Goal: Transaction & Acquisition: Book appointment/travel/reservation

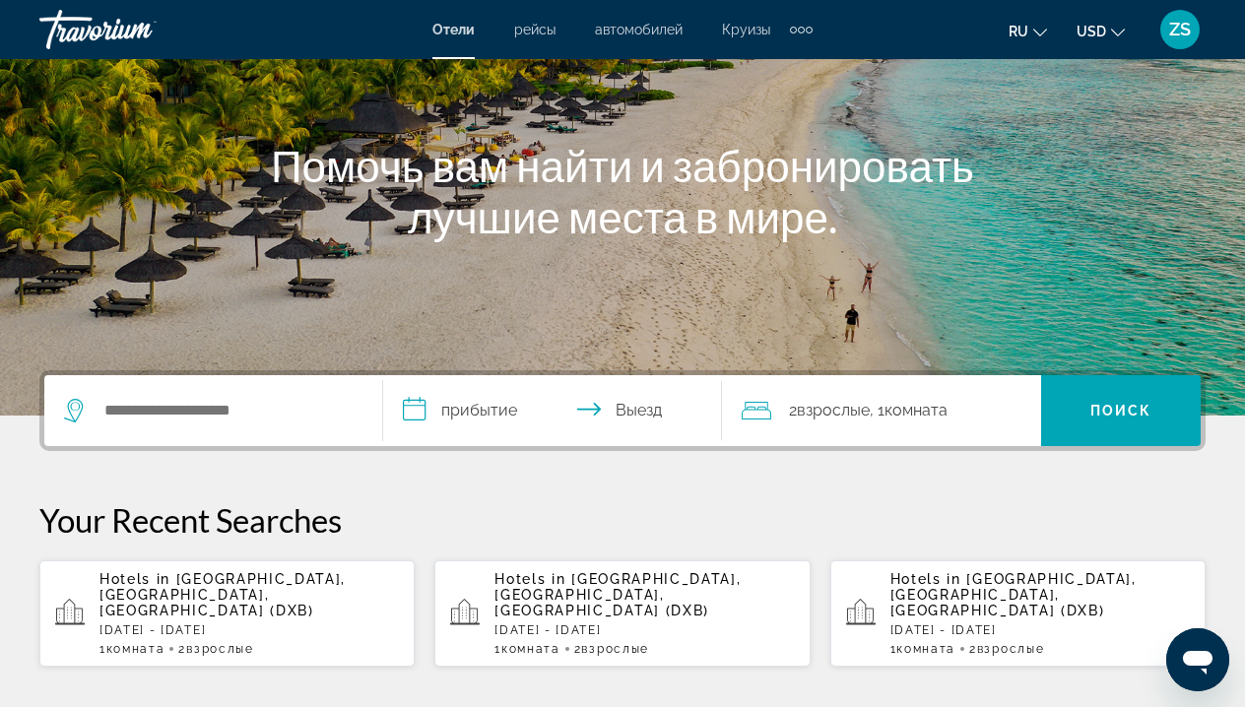
scroll to position [189, 0]
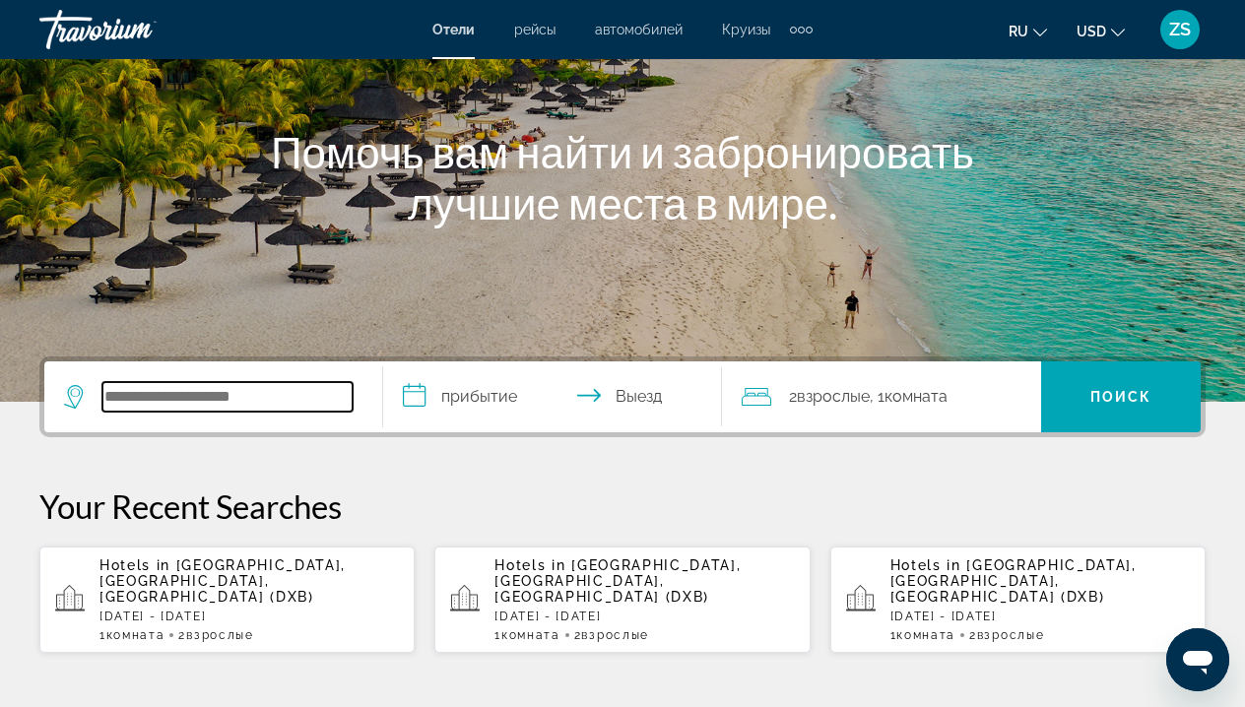
click at [232, 393] on input "Search widget" at bounding box center [227, 397] width 250 height 30
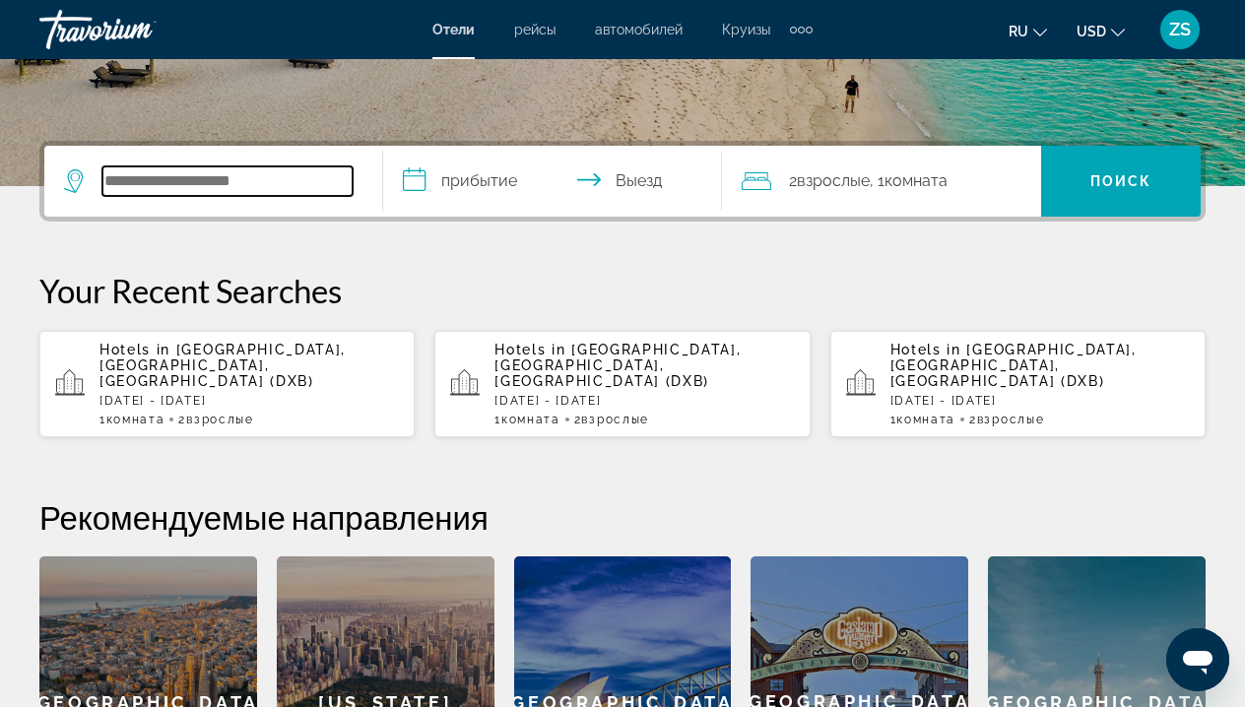
scroll to position [410, 0]
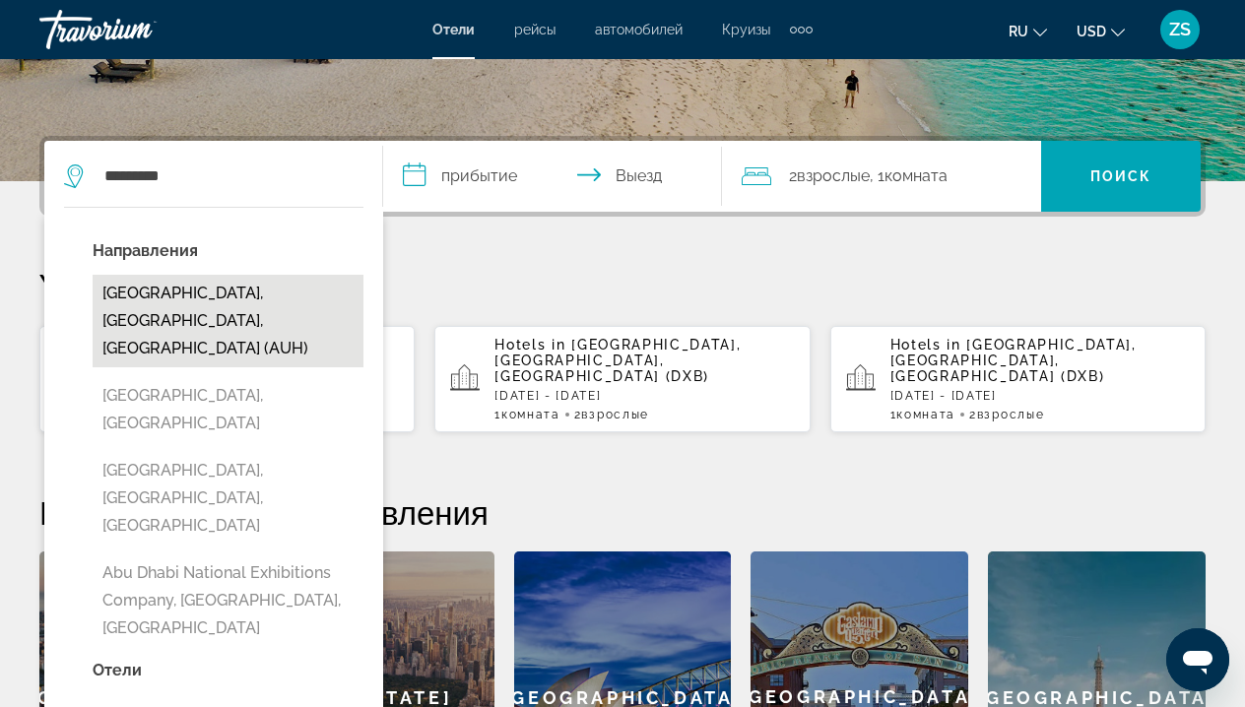
click at [212, 295] on button "[GEOGRAPHIC_DATA], [GEOGRAPHIC_DATA], [GEOGRAPHIC_DATA] (AUH)" at bounding box center [228, 321] width 271 height 93
type input "**********"
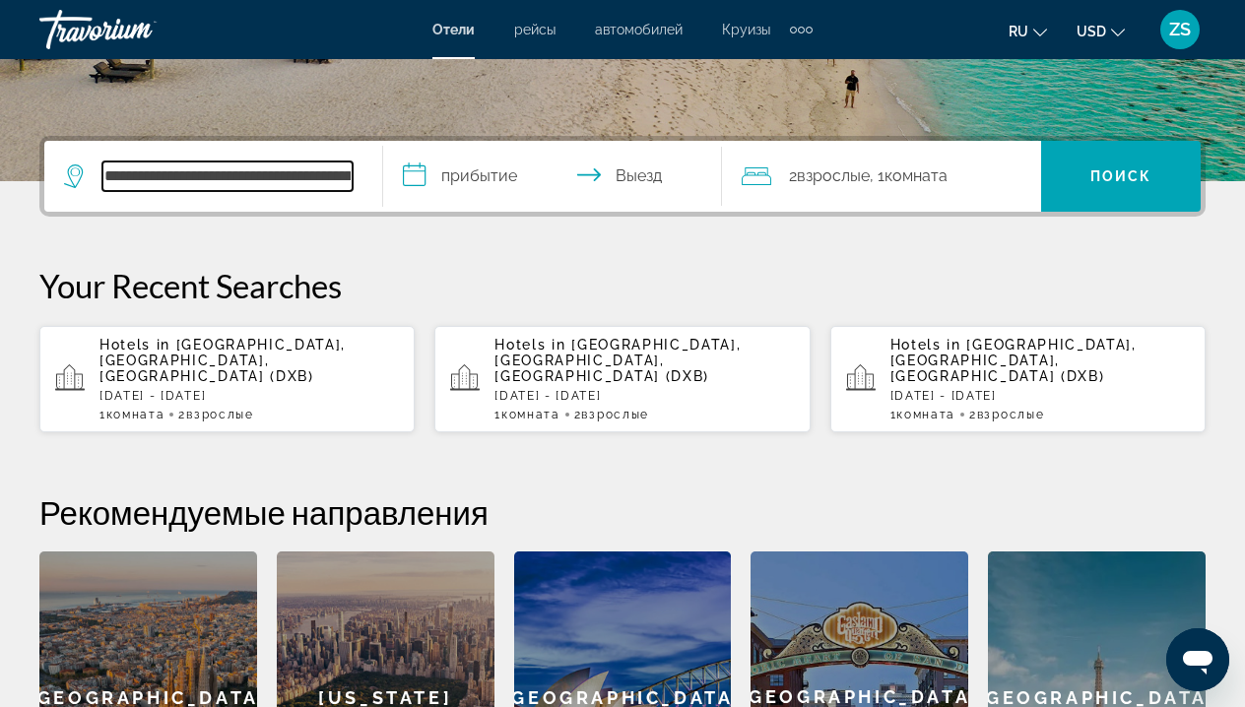
scroll to position [482, 0]
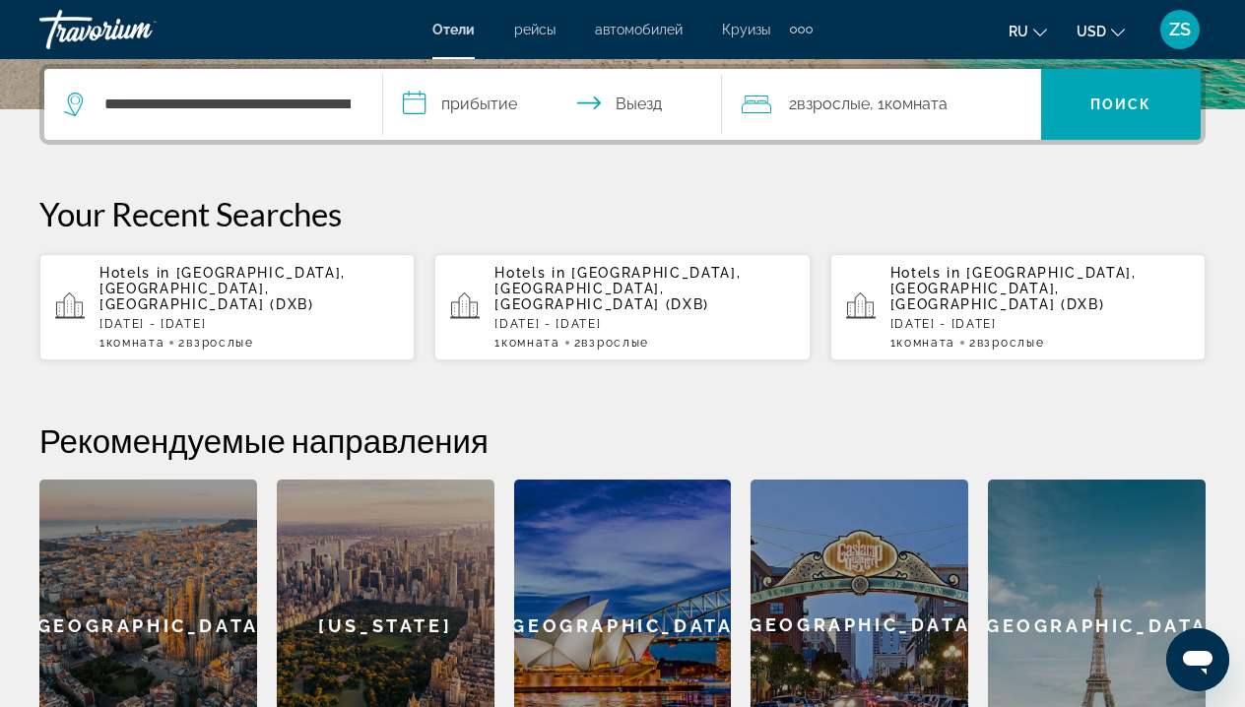
click at [480, 100] on input "**********" at bounding box center [556, 107] width 347 height 77
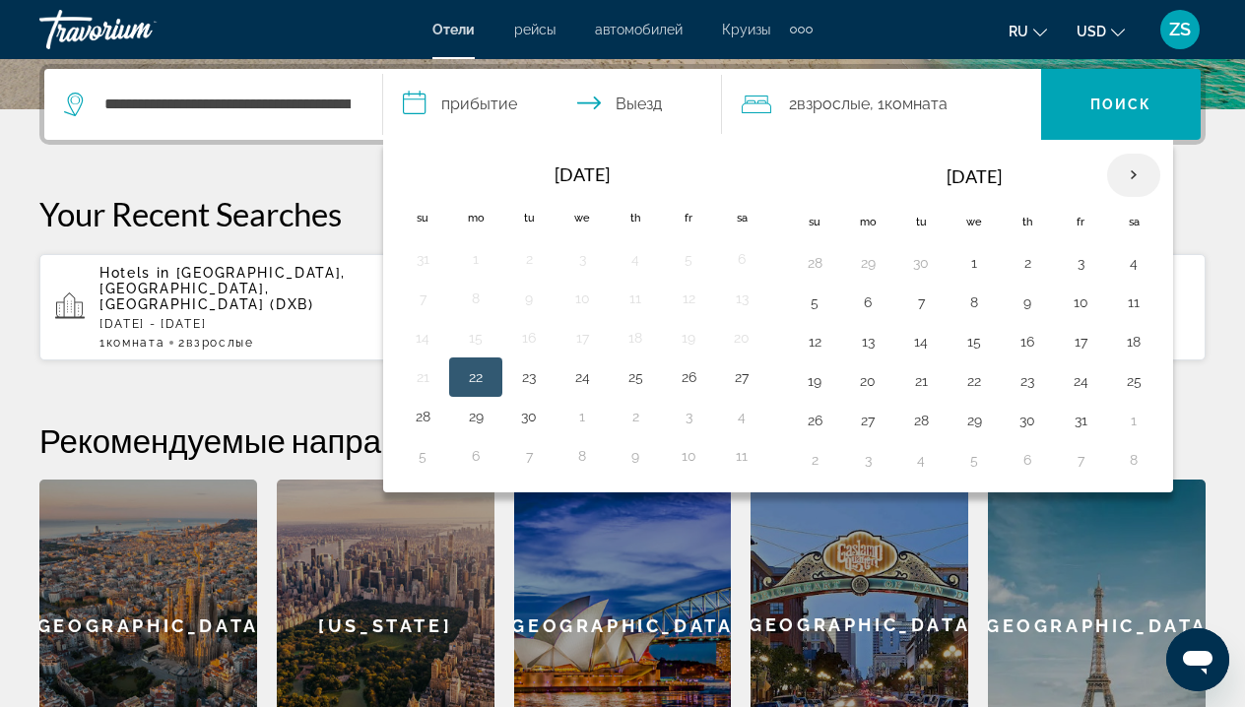
click at [1143, 174] on th "Next month" at bounding box center [1133, 175] width 53 height 43
click at [811, 425] on button "23" at bounding box center [815, 421] width 32 height 28
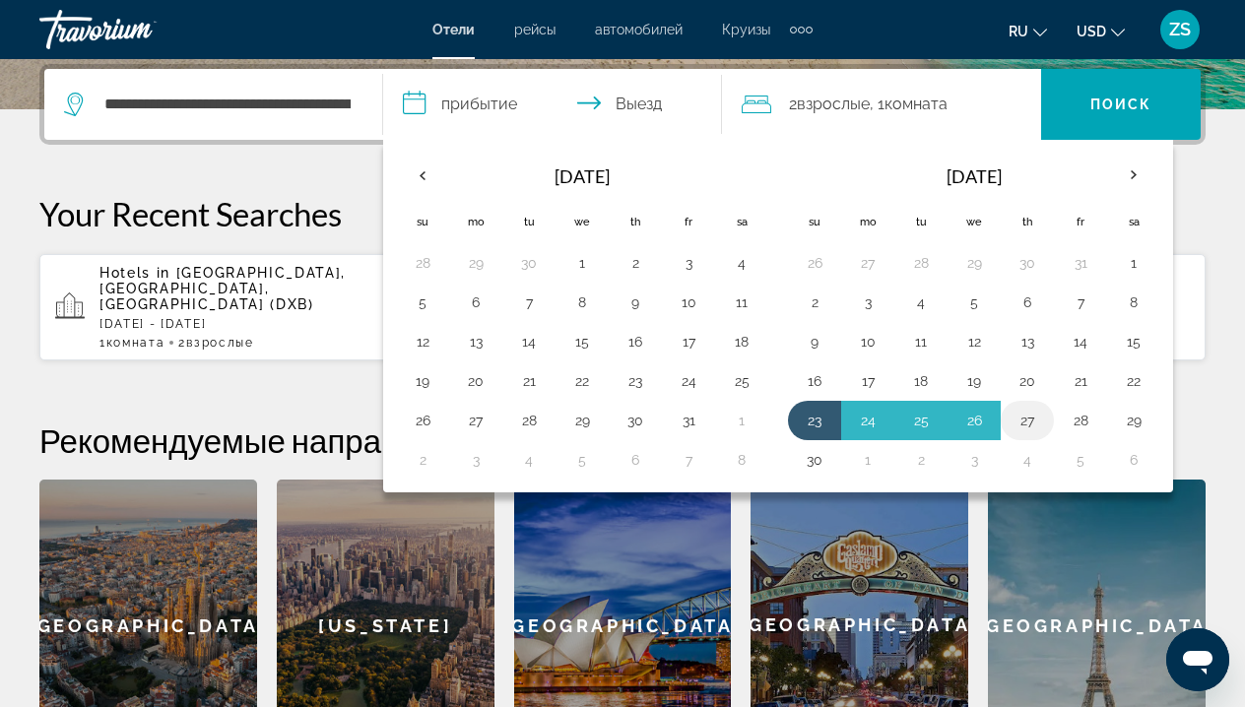
click at [1027, 423] on button "27" at bounding box center [1028, 421] width 32 height 28
type input "**********"
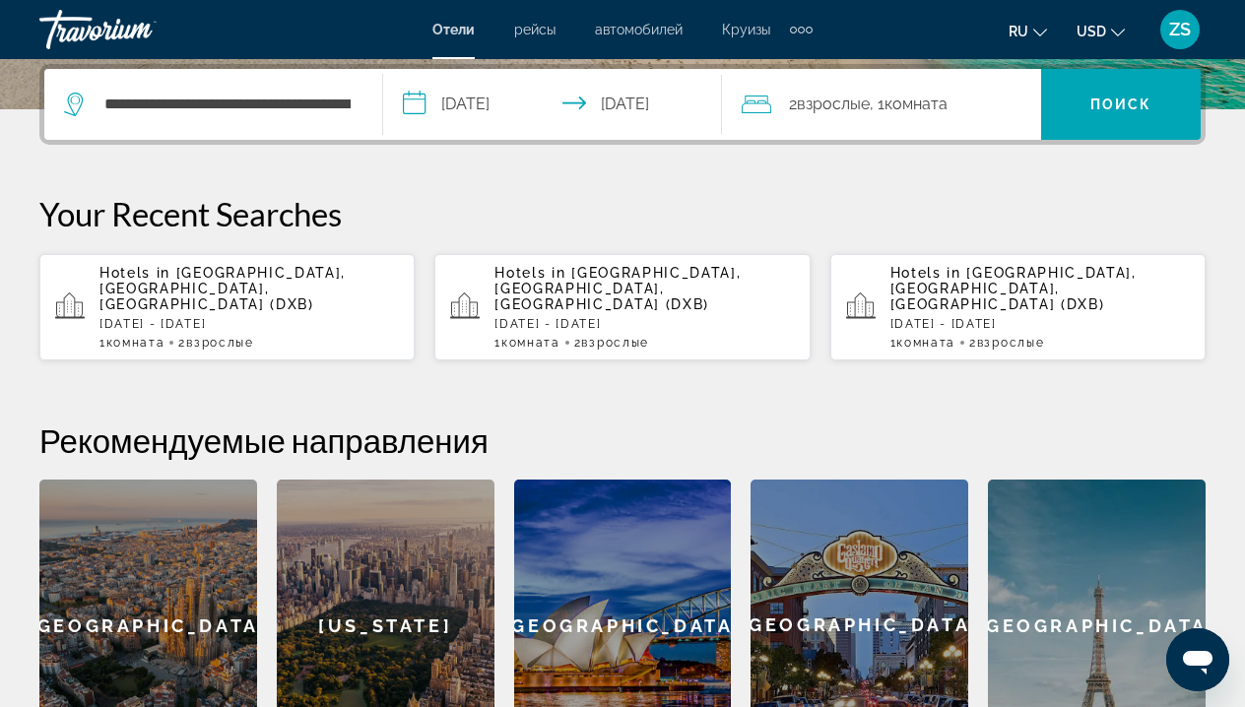
click at [948, 102] on span "Комната" at bounding box center [916, 104] width 63 height 19
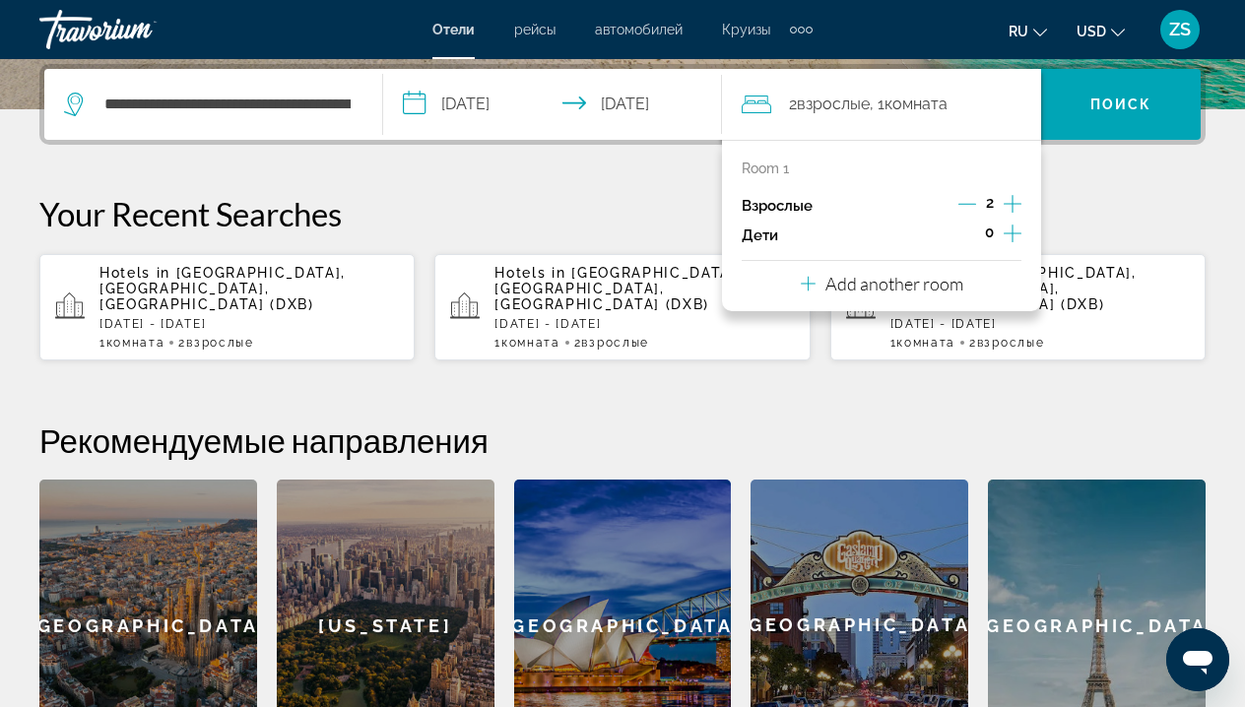
click at [926, 295] on p "Add another room" at bounding box center [895, 284] width 138 height 22
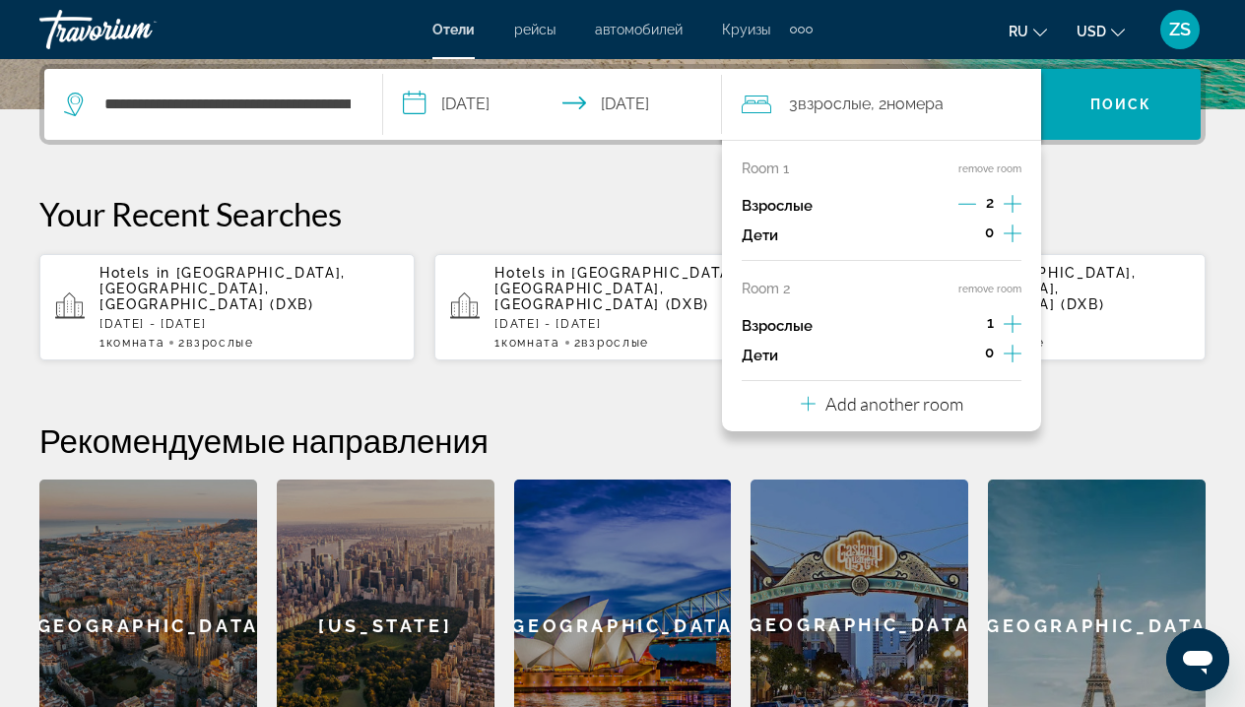
click at [1007, 296] on button "remove room" at bounding box center [990, 289] width 63 height 13
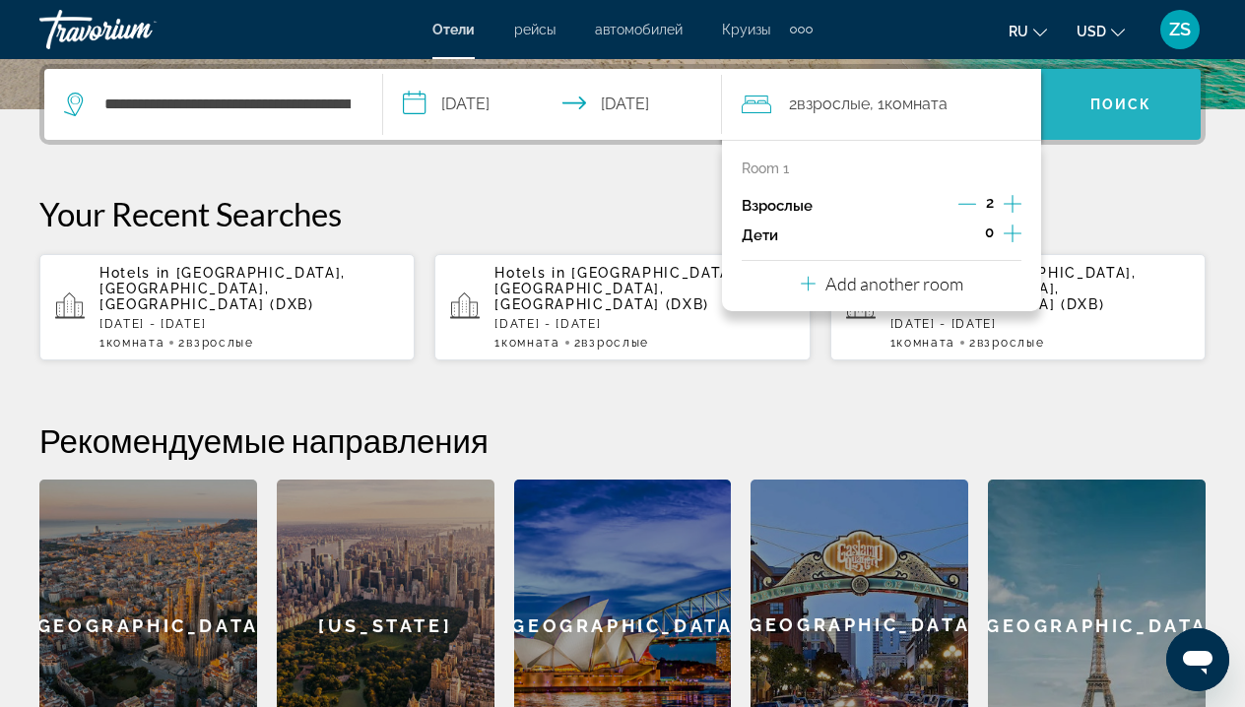
click at [1131, 105] on span "Поиск" at bounding box center [1122, 105] width 62 height 16
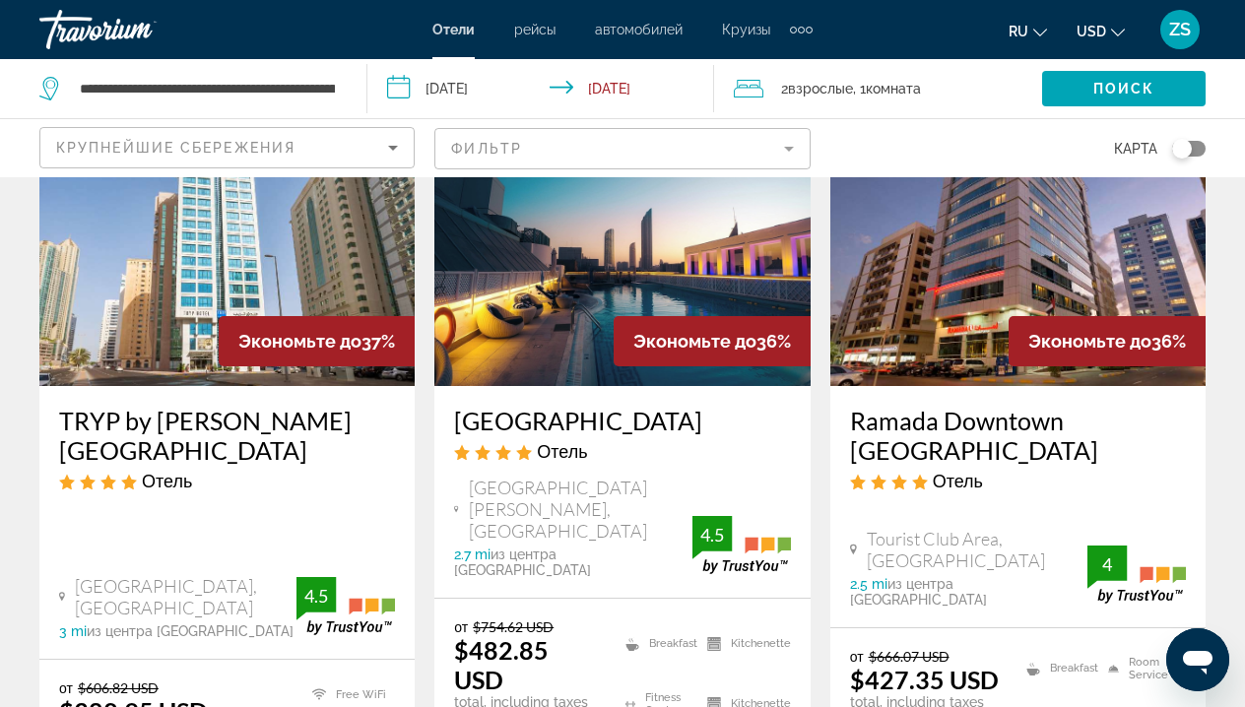
scroll to position [1925, 0]
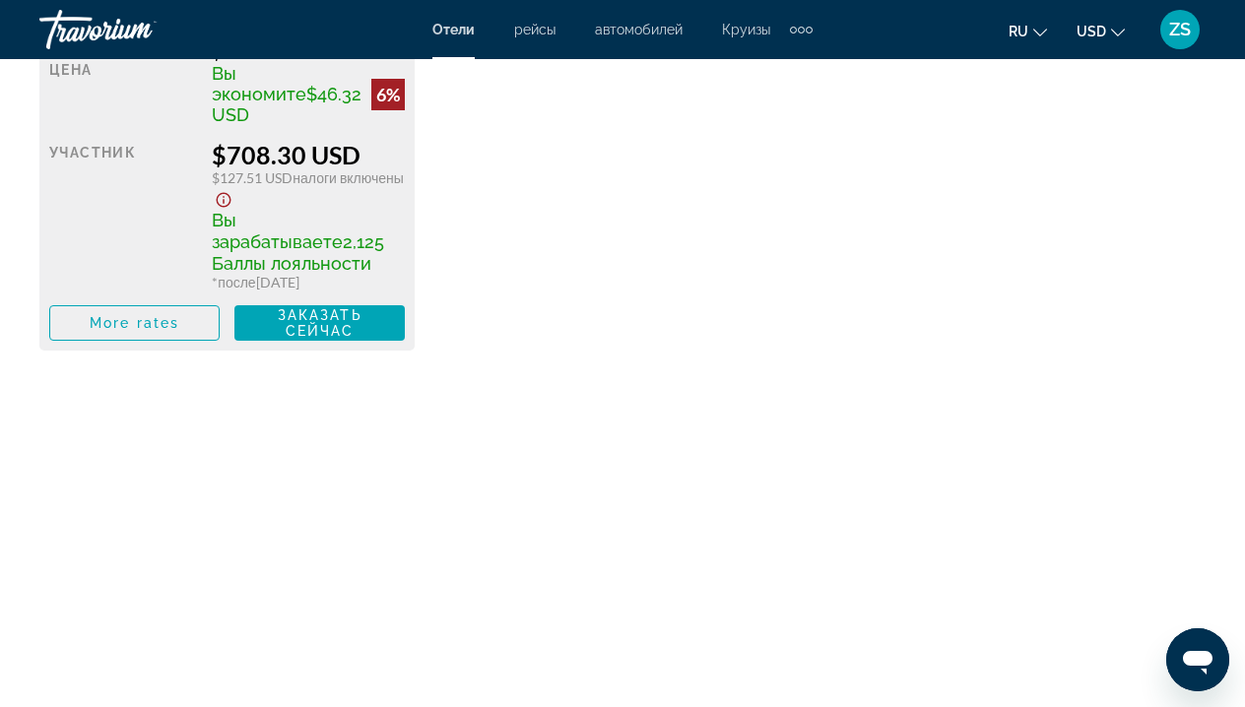
scroll to position [4245, 0]
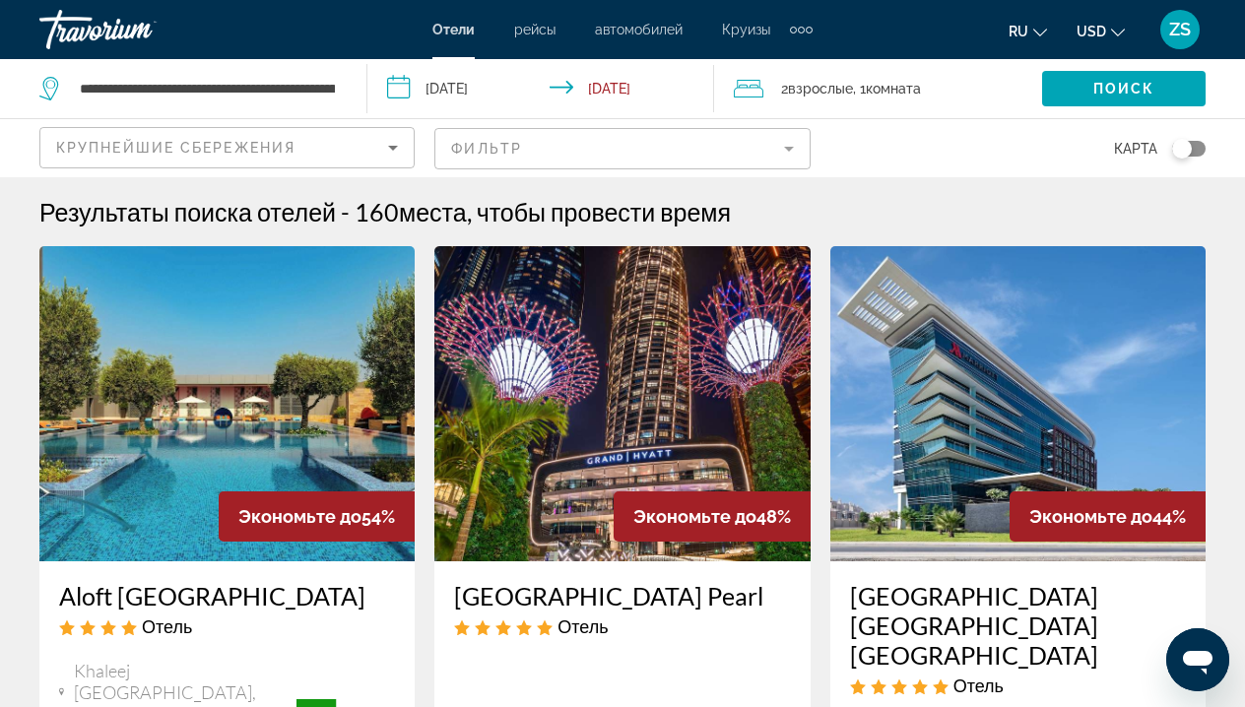
click at [798, 150] on mat-form-field "Фильтр" at bounding box center [621, 148] width 375 height 41
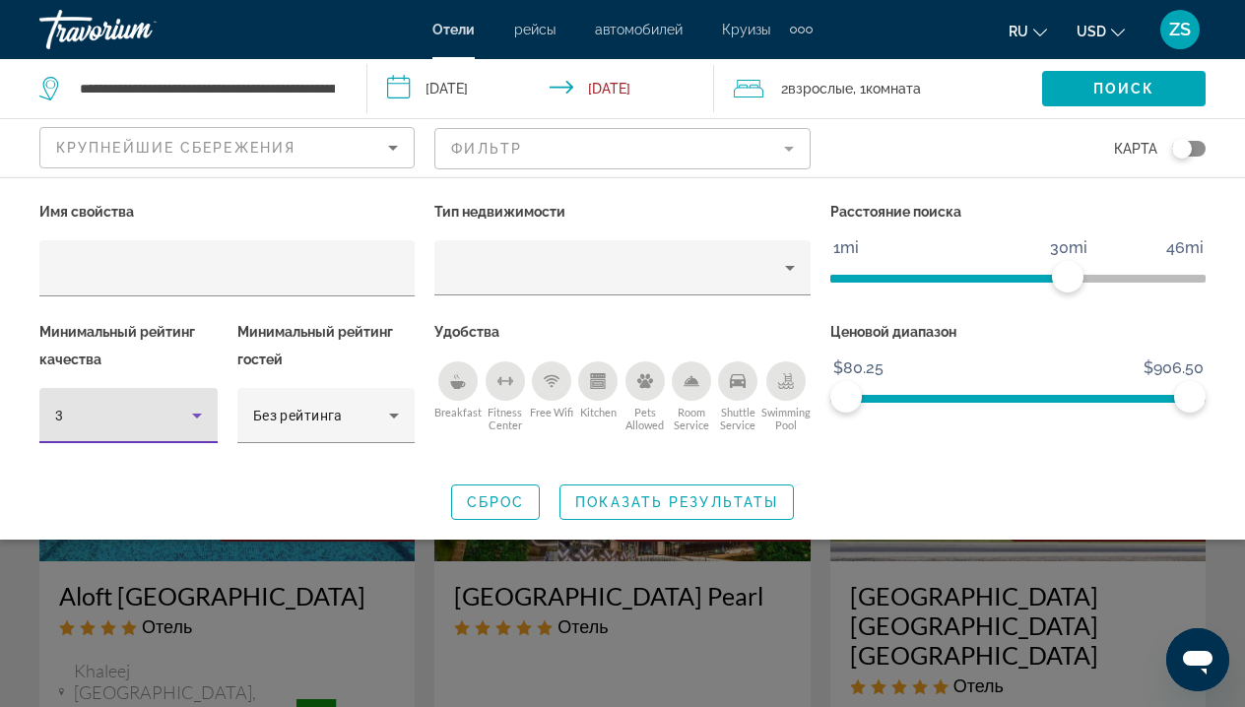
click at [201, 422] on icon "Hotel Filters" at bounding box center [197, 416] width 24 height 24
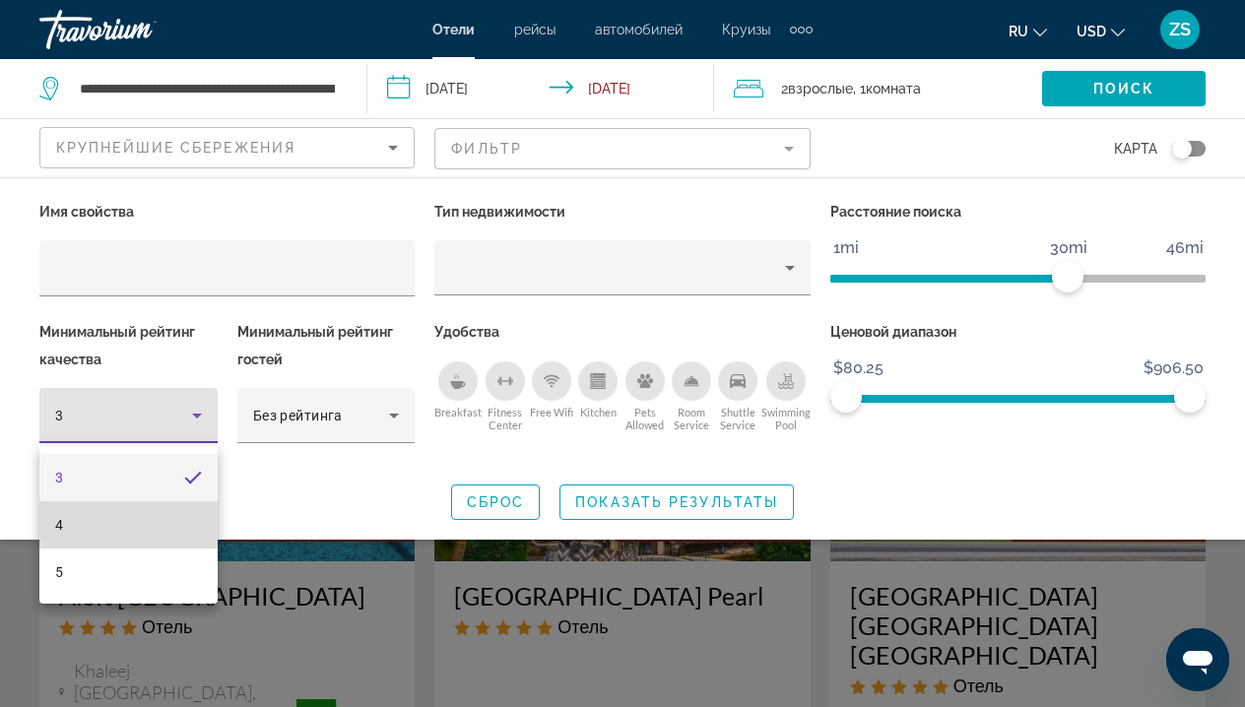
click at [151, 526] on mat-option "4" at bounding box center [128, 524] width 178 height 47
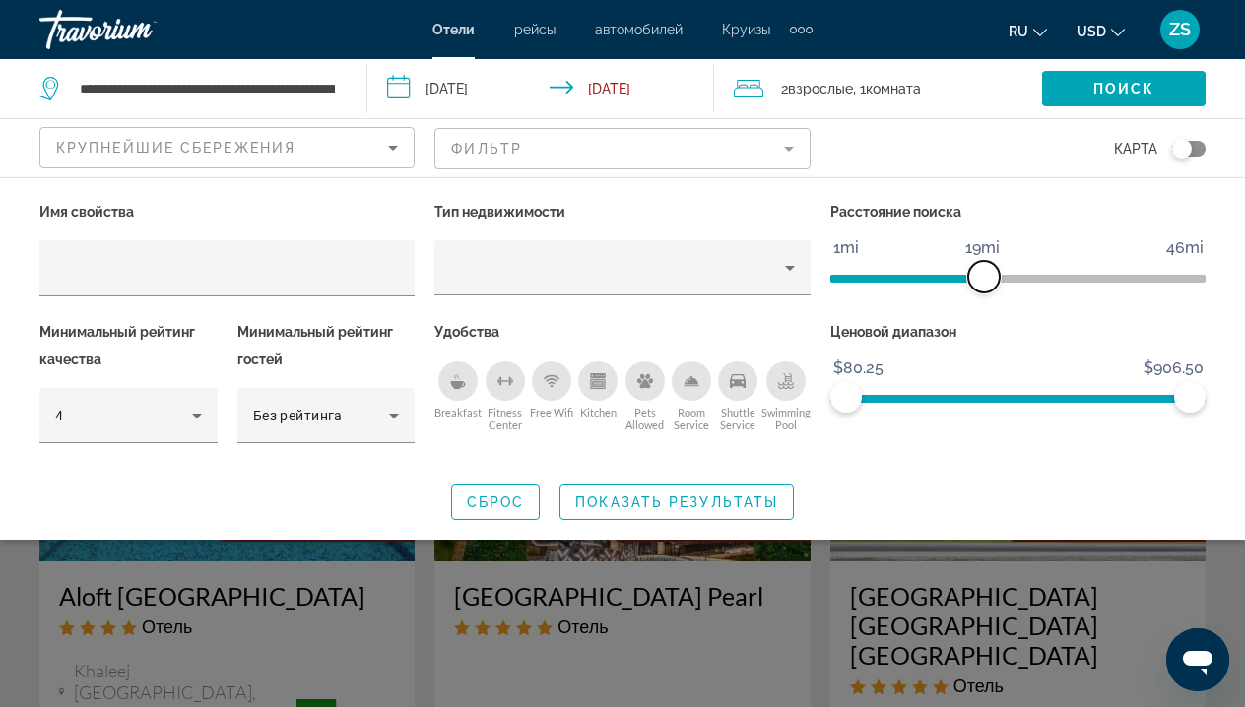
drag, startPoint x: 1069, startPoint y: 280, endPoint x: 985, endPoint y: 305, distance: 87.6
click at [985, 306] on div "Расстояние поиска 1mi 46mi 19mi" at bounding box center [1018, 258] width 395 height 120
drag, startPoint x: 1191, startPoint y: 408, endPoint x: 1088, endPoint y: 444, distance: 109.7
click at [1088, 446] on div "Ценовой диапазон $80.25 $906.50 $80.25 $660.50" at bounding box center [1018, 391] width 395 height 147
click at [701, 506] on span "Показать результаты" at bounding box center [676, 503] width 203 height 16
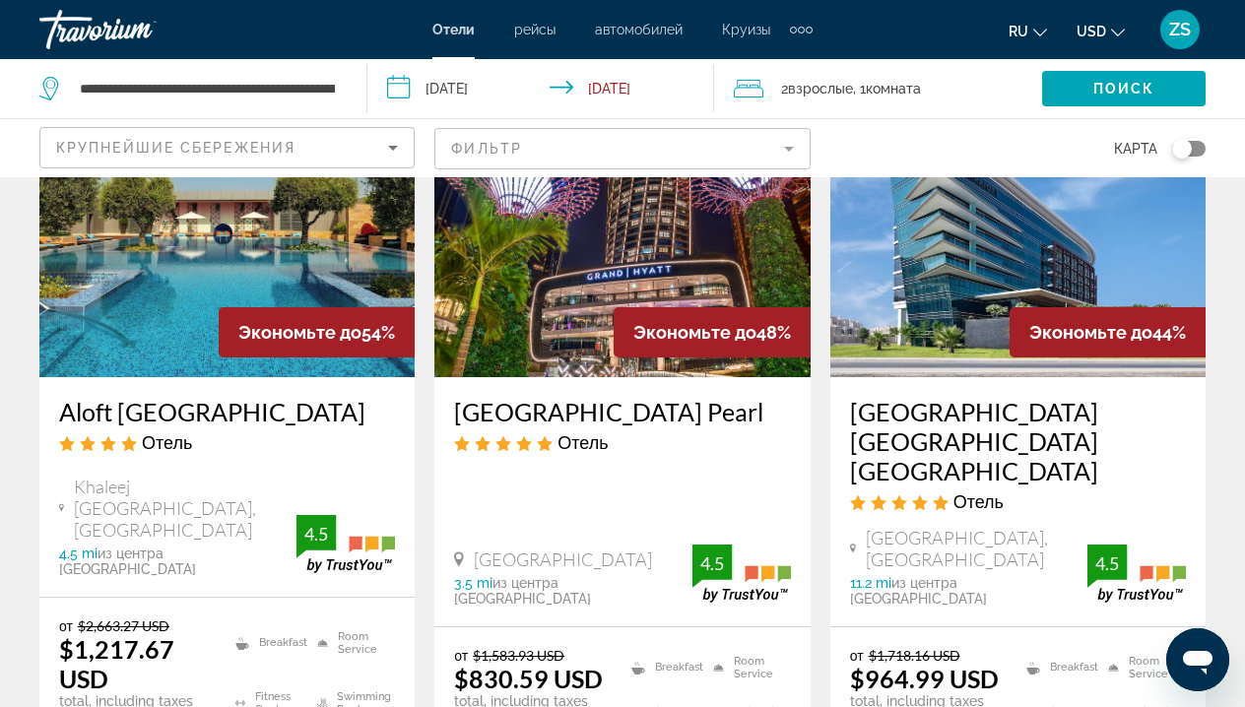
scroll to position [186, 0]
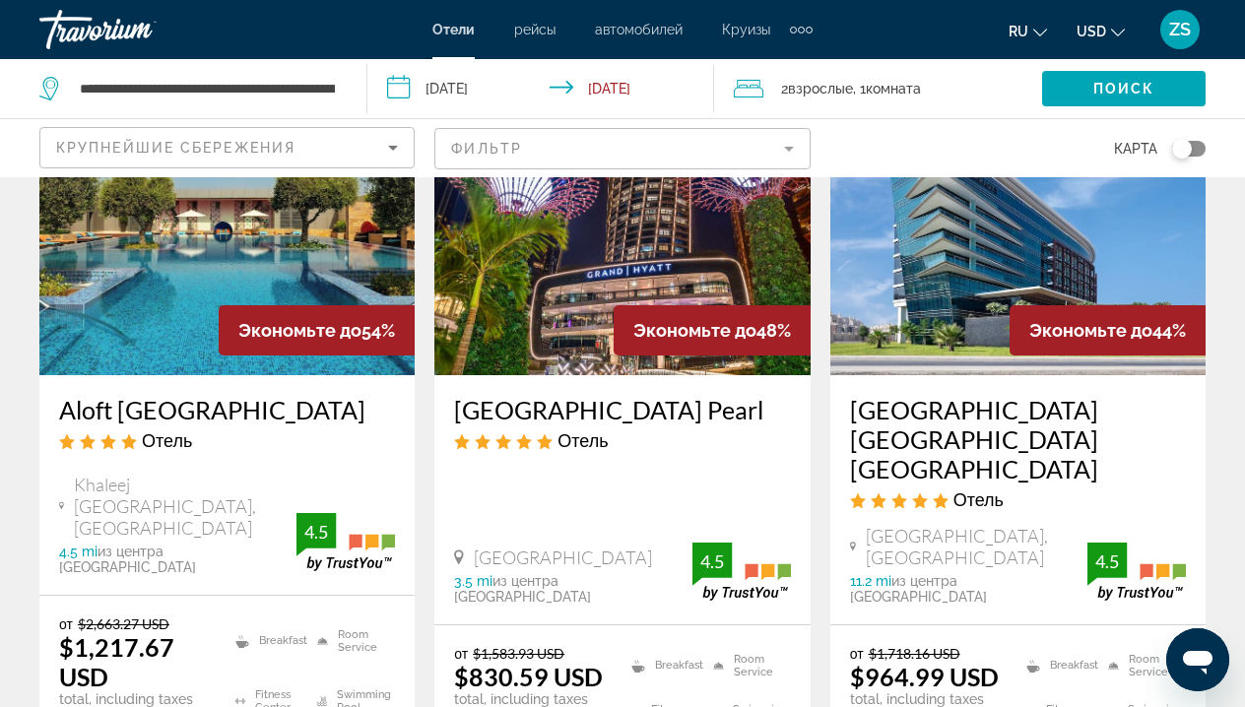
click at [531, 33] on span "рейсы" at bounding box center [534, 30] width 41 height 16
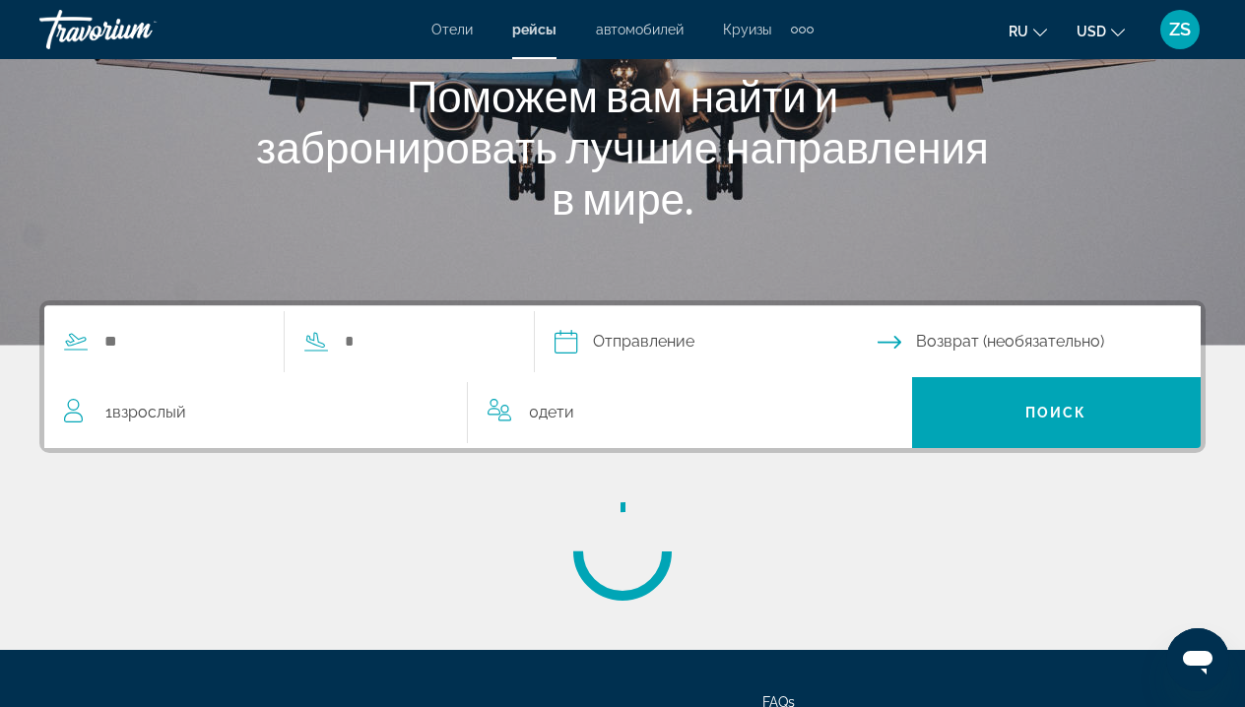
scroll to position [249, 0]
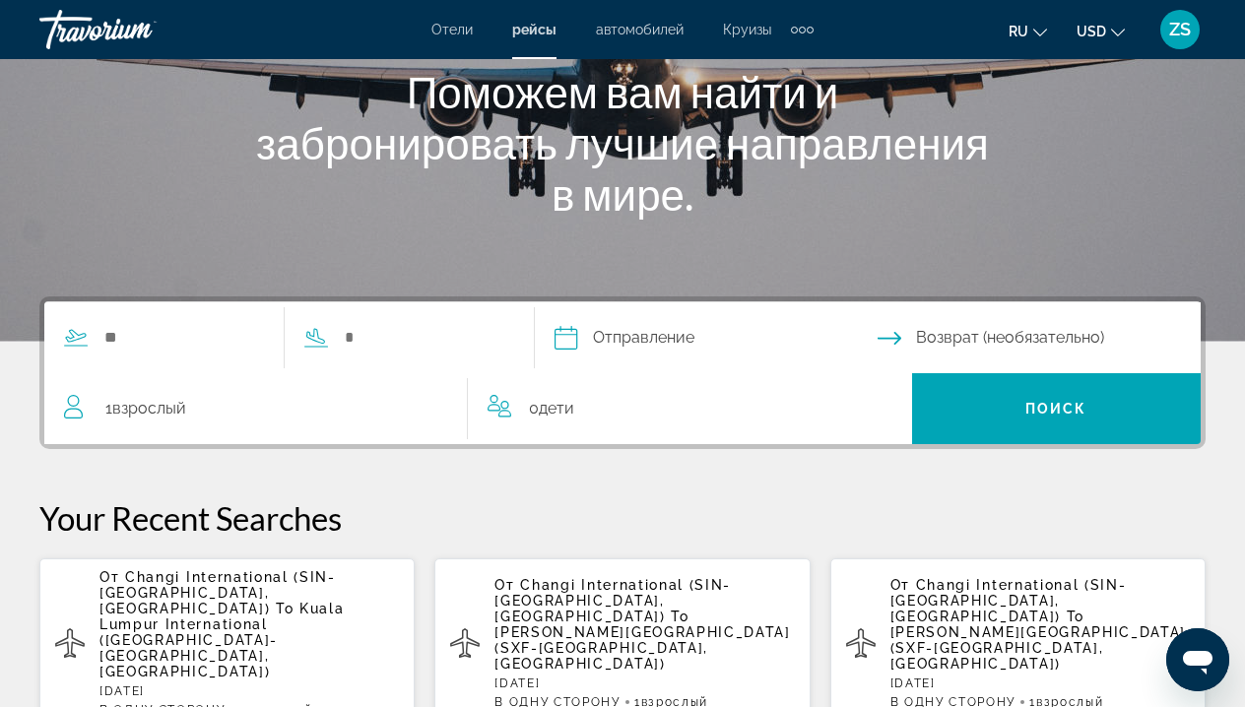
click at [614, 33] on span "автомобилей" at bounding box center [640, 30] width 88 height 16
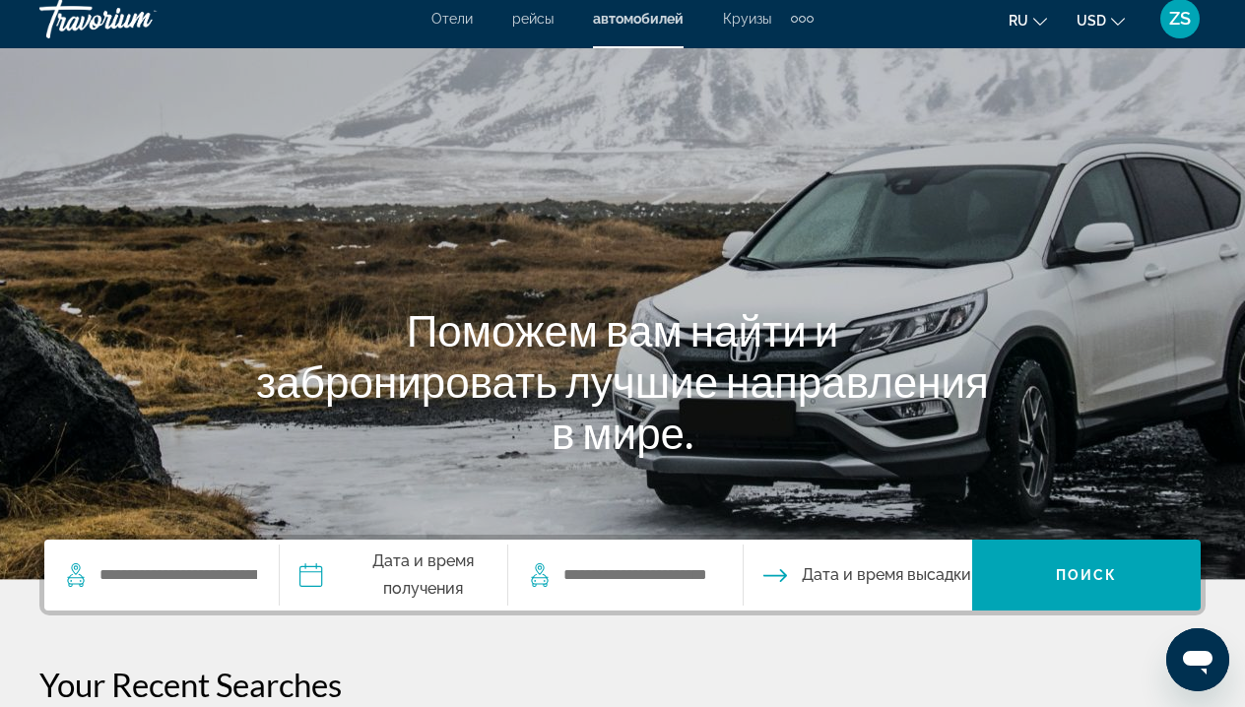
scroll to position [12, 0]
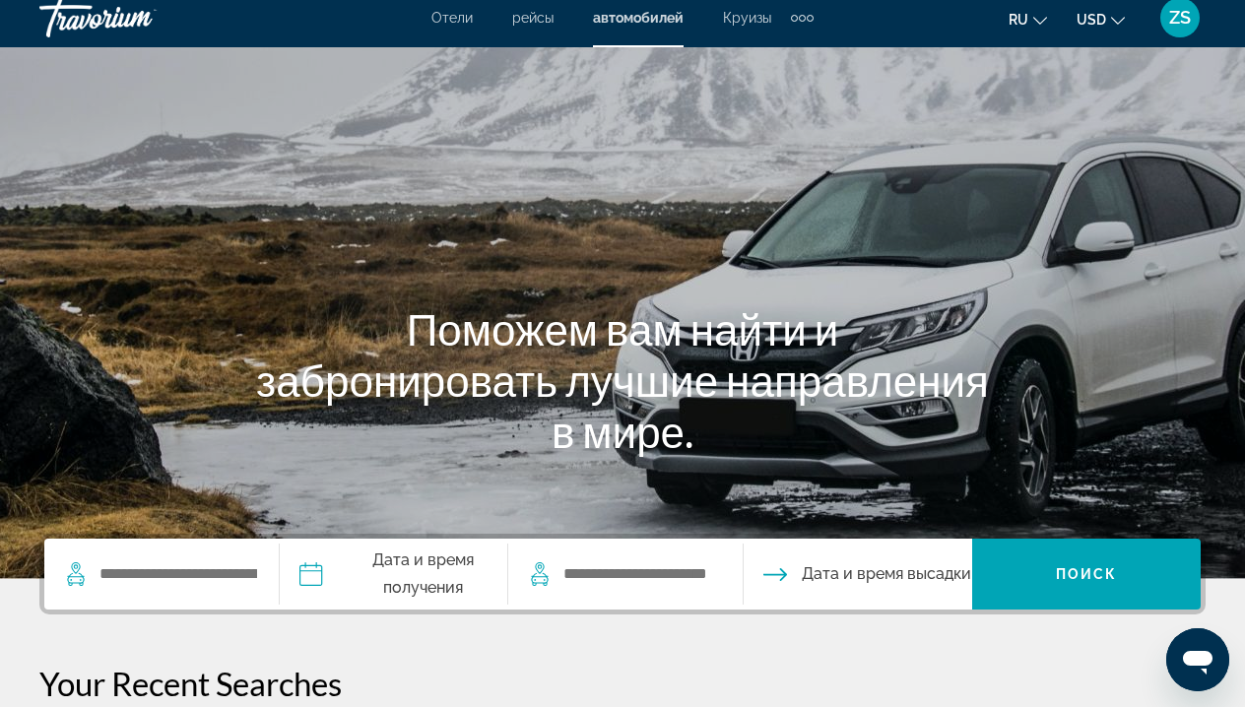
click at [754, 17] on span "Круизы" at bounding box center [747, 18] width 48 height 16
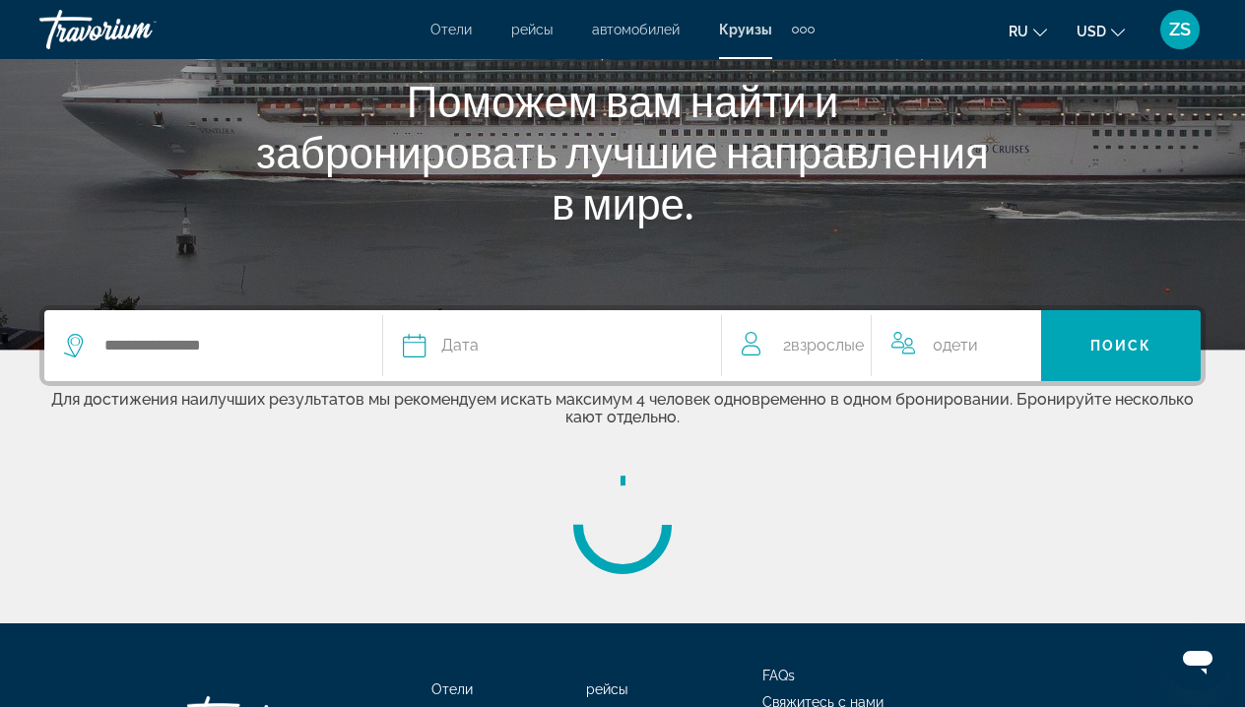
scroll to position [247, 0]
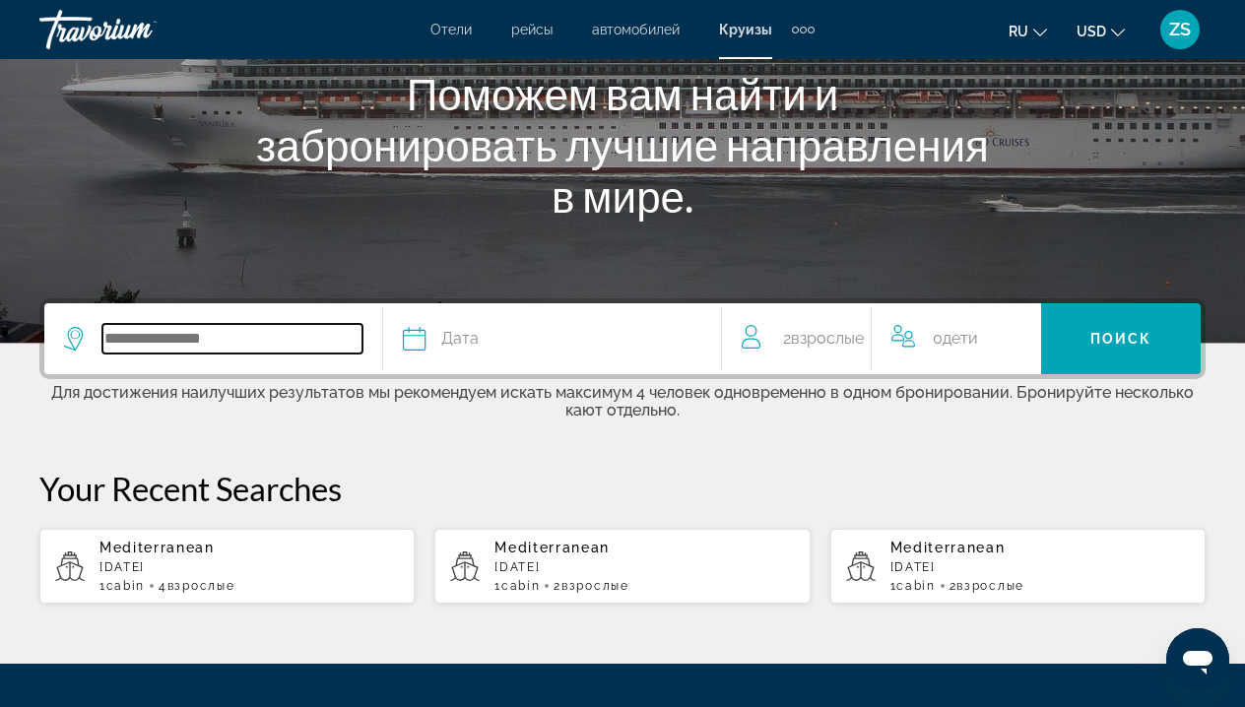
click at [237, 329] on input "Search widget" at bounding box center [232, 339] width 260 height 30
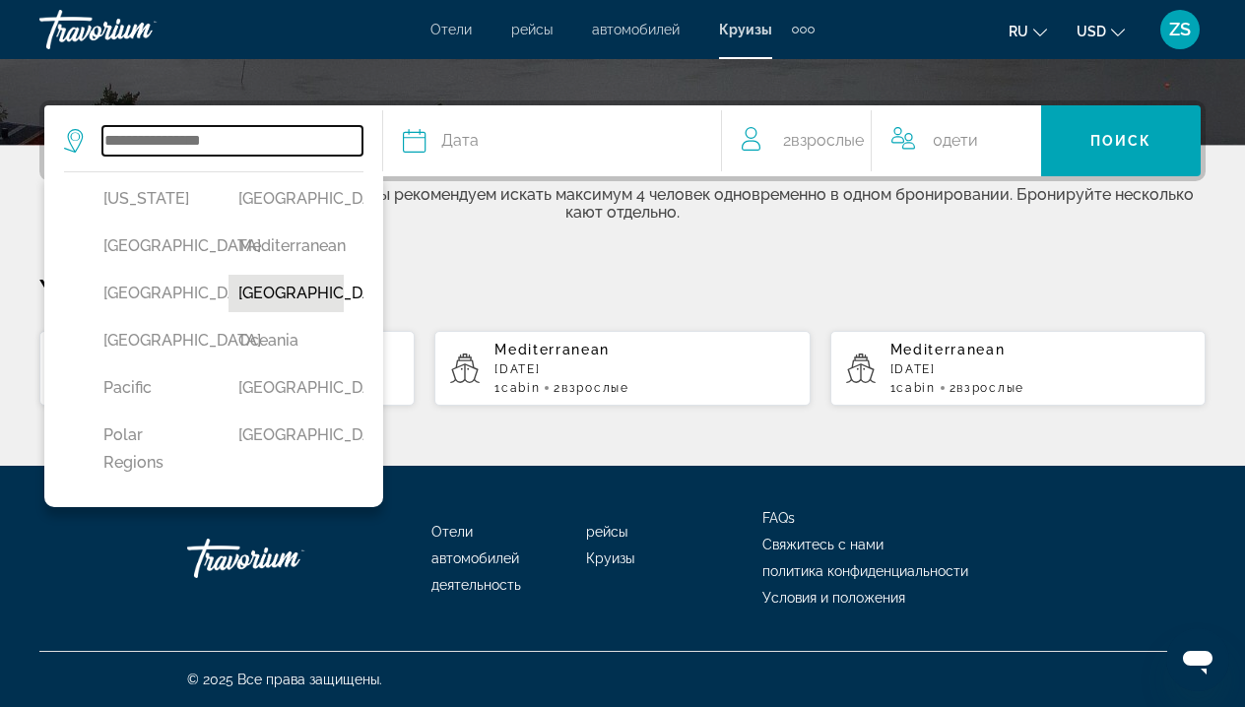
scroll to position [457, 0]
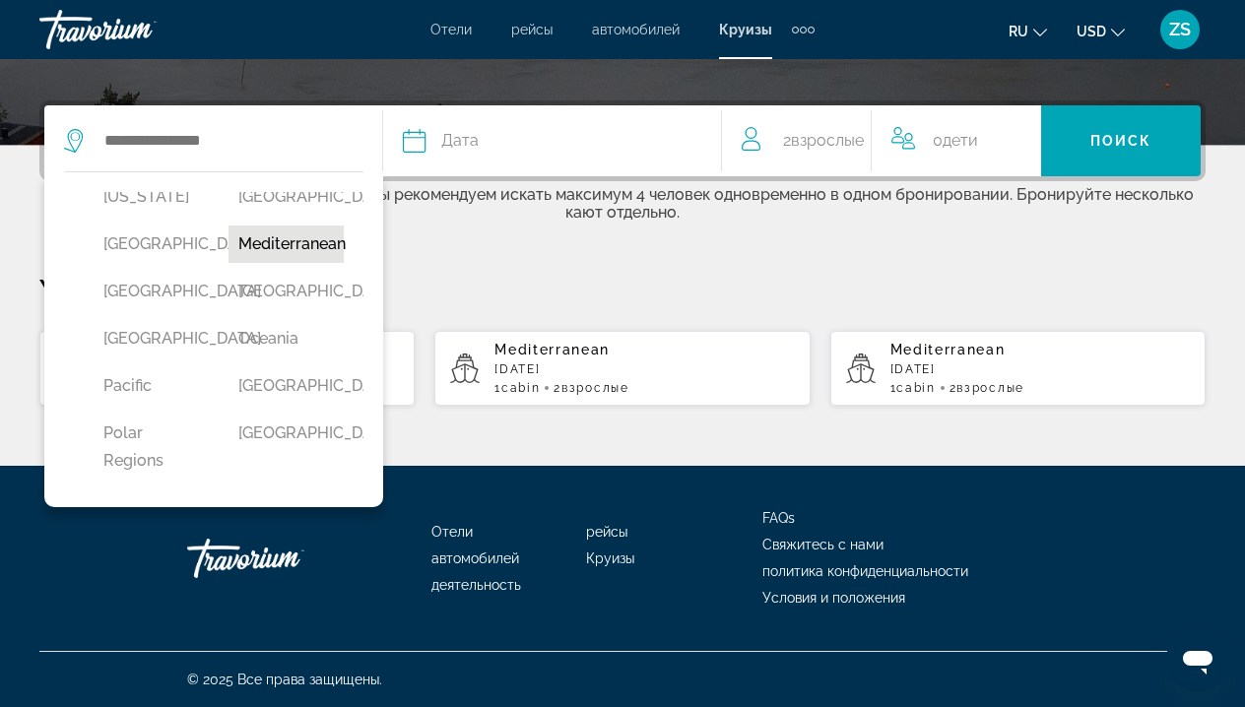
click at [297, 263] on button "Mediterranean" at bounding box center [286, 244] width 115 height 37
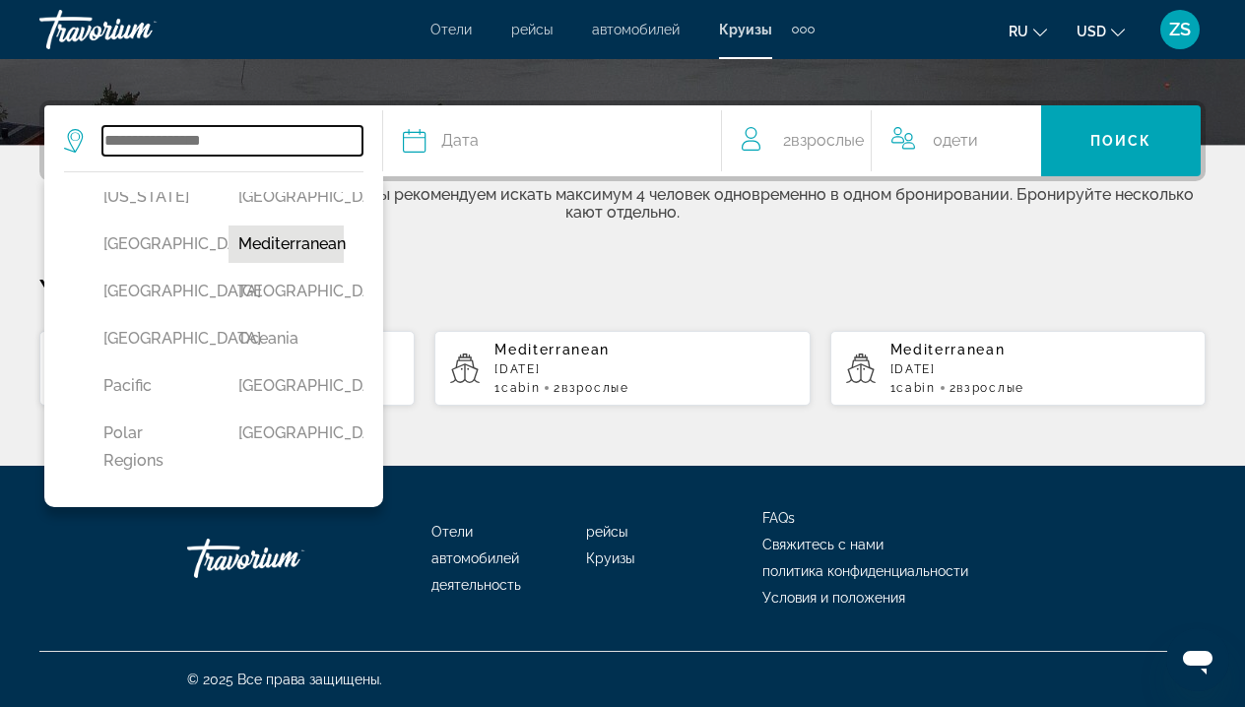
type input "**********"
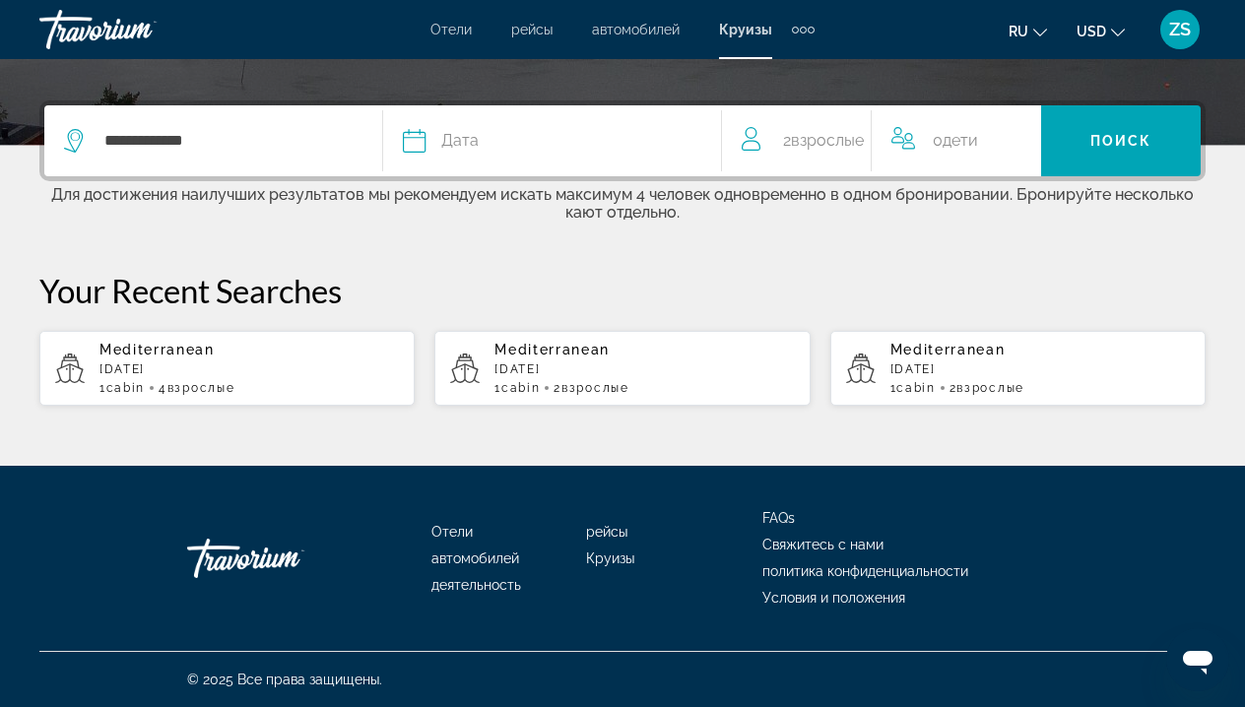
click at [466, 130] on span "Дата" at bounding box center [459, 141] width 37 height 28
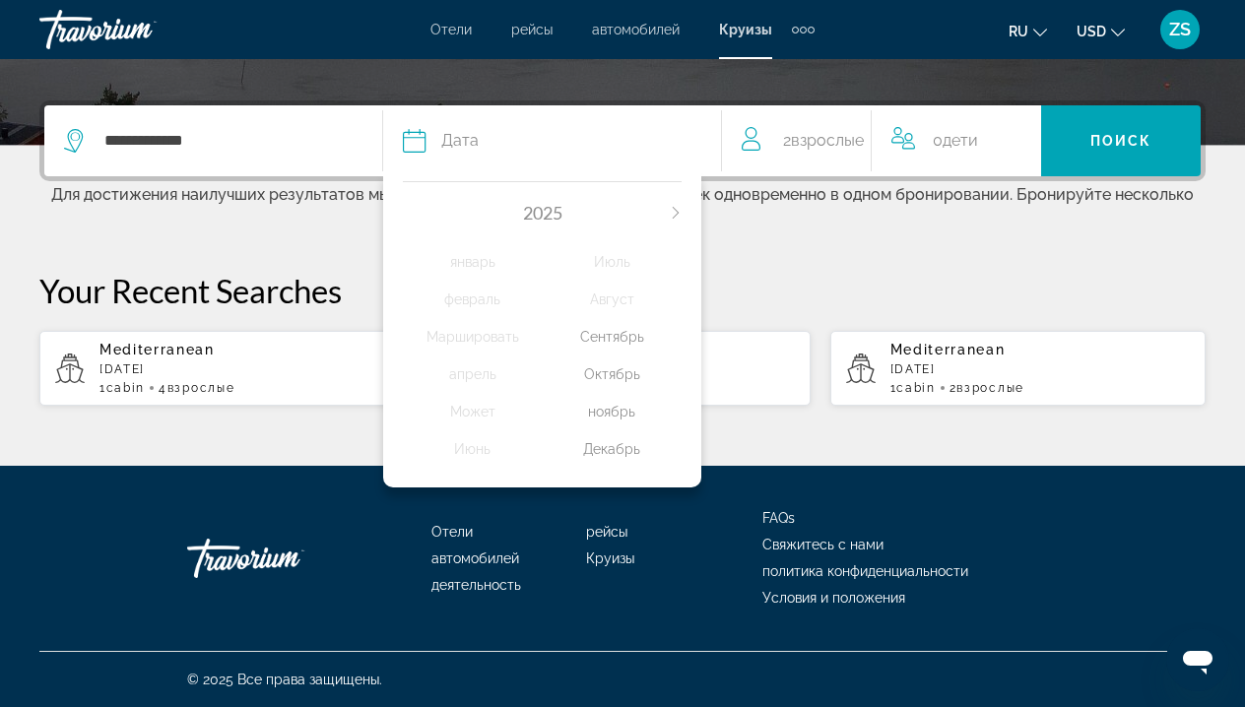
click at [638, 351] on div "Сентябрь" at bounding box center [613, 336] width 140 height 35
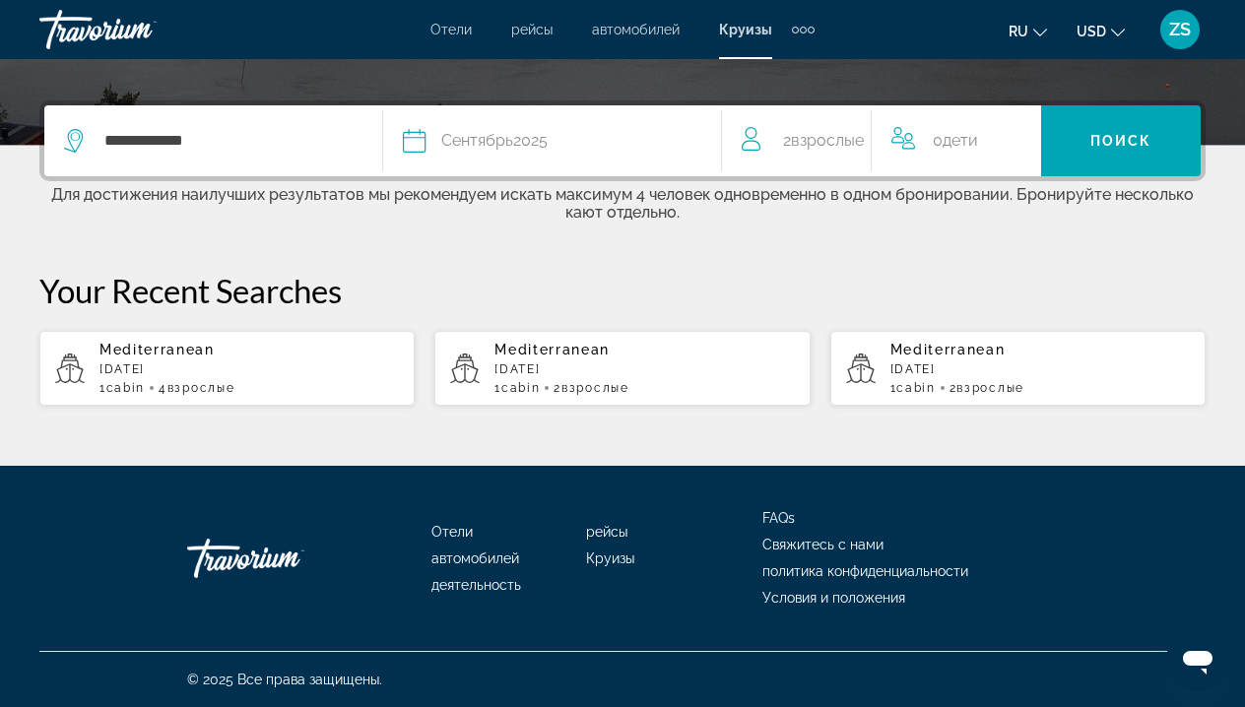
click at [832, 131] on span "Взрослые" at bounding box center [827, 140] width 73 height 19
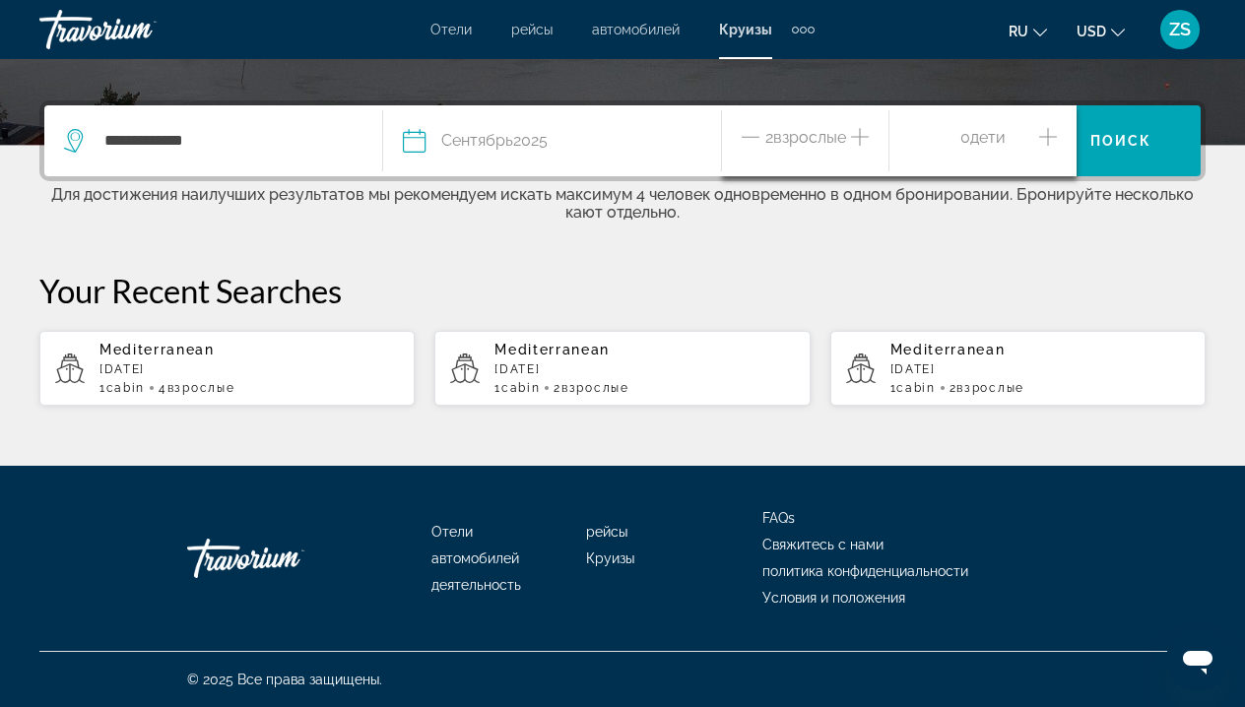
click at [858, 125] on icon "Increment adults" at bounding box center [860, 137] width 18 height 24
click at [1115, 135] on span "Поиск" at bounding box center [1122, 141] width 62 height 16
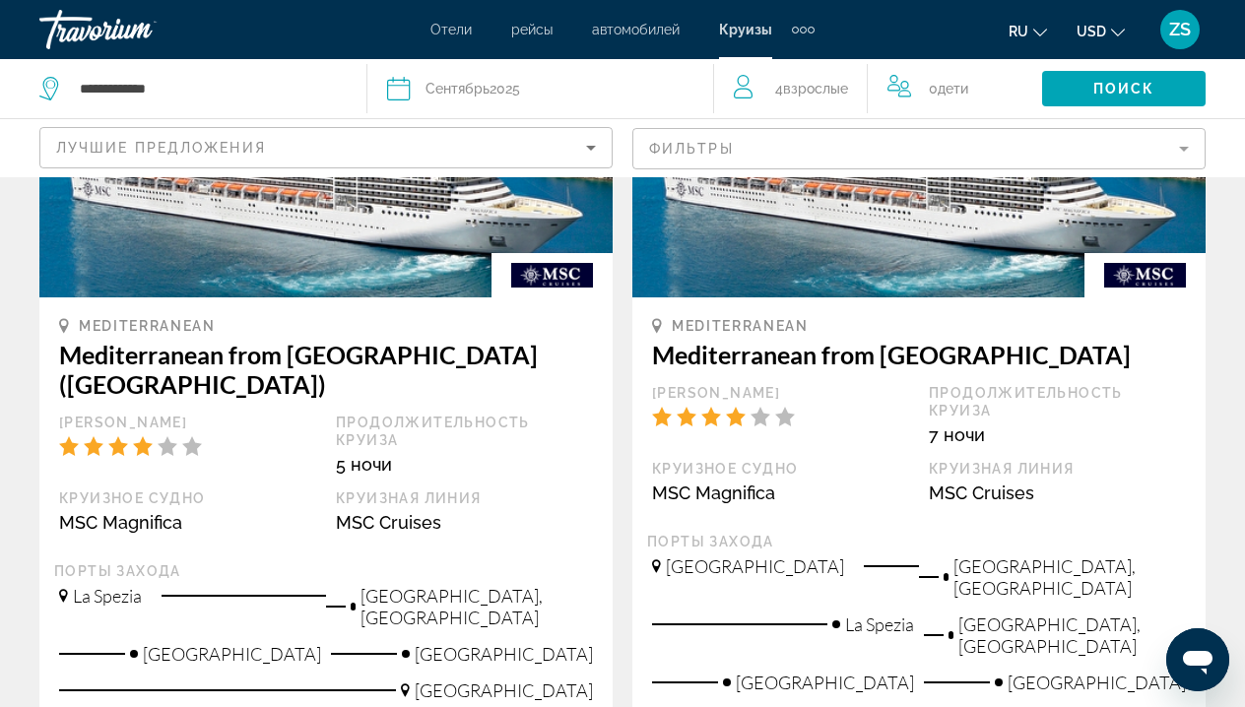
scroll to position [305, 0]
